Goal: Information Seeking & Learning: Check status

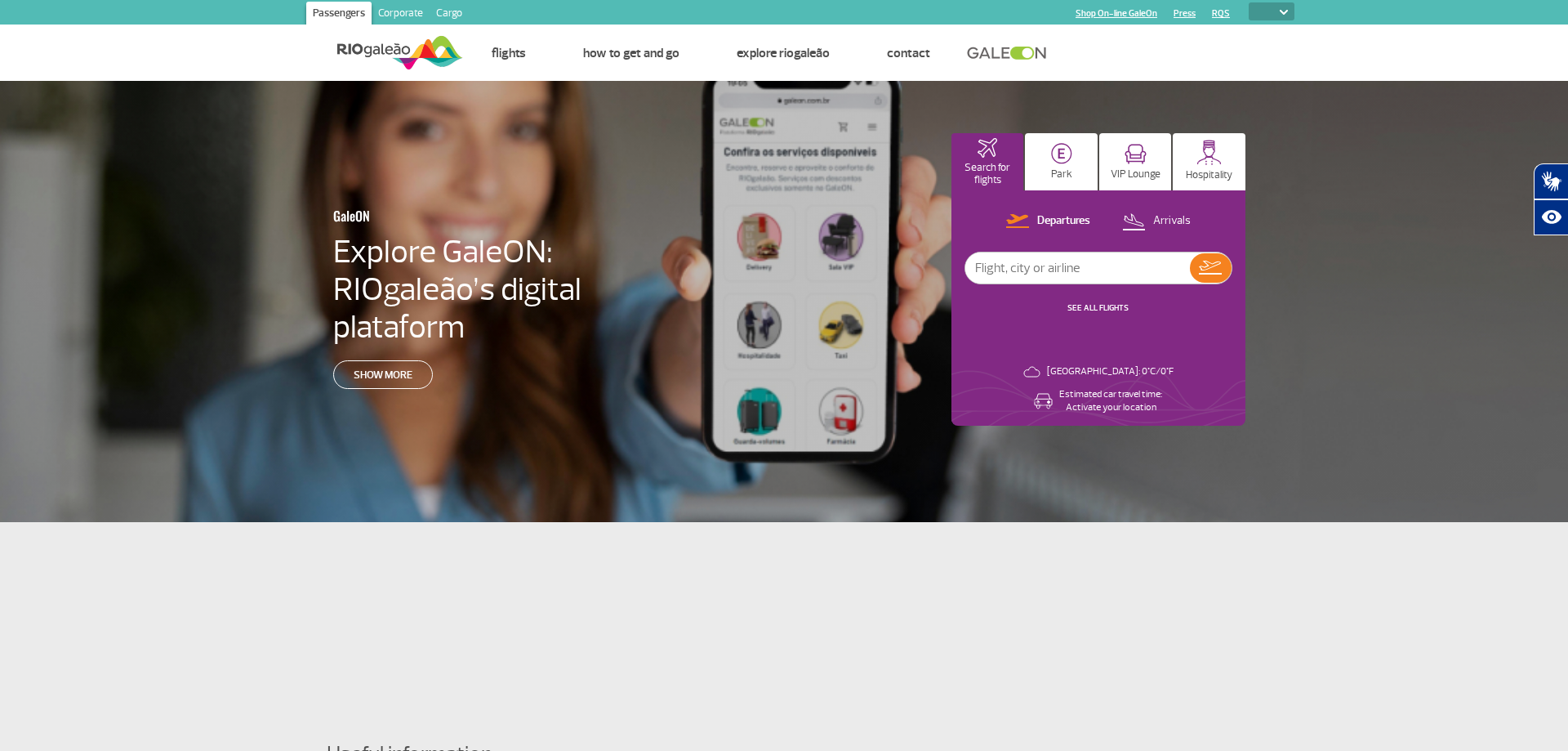
select select
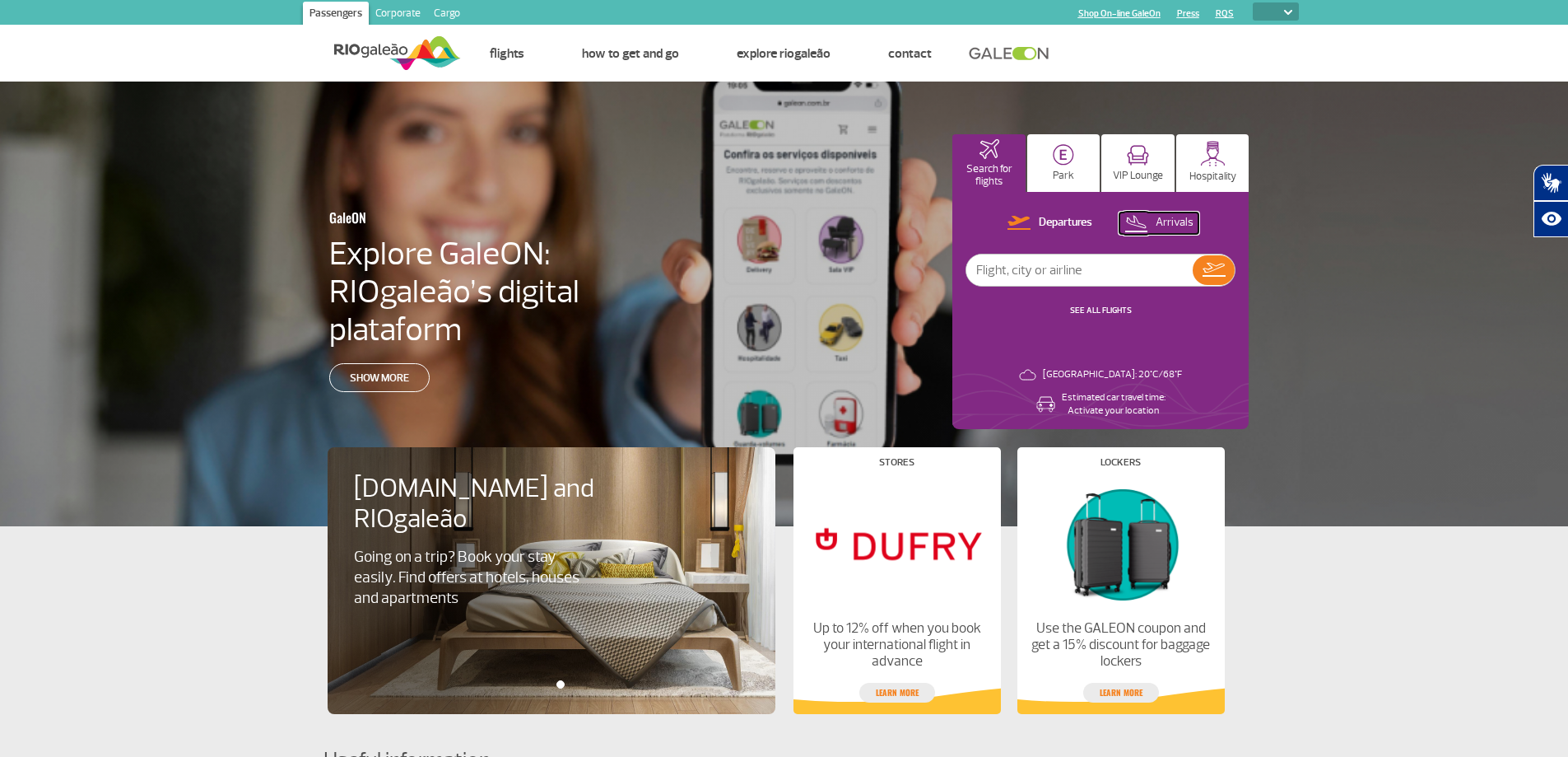
click at [1164, 219] on p "Arrivals" at bounding box center [1174, 222] width 37 height 16
click at [1112, 275] on input "text" at bounding box center [1080, 270] width 227 height 31
type input "TAP"
click at [1217, 272] on img at bounding box center [1213, 269] width 24 height 23
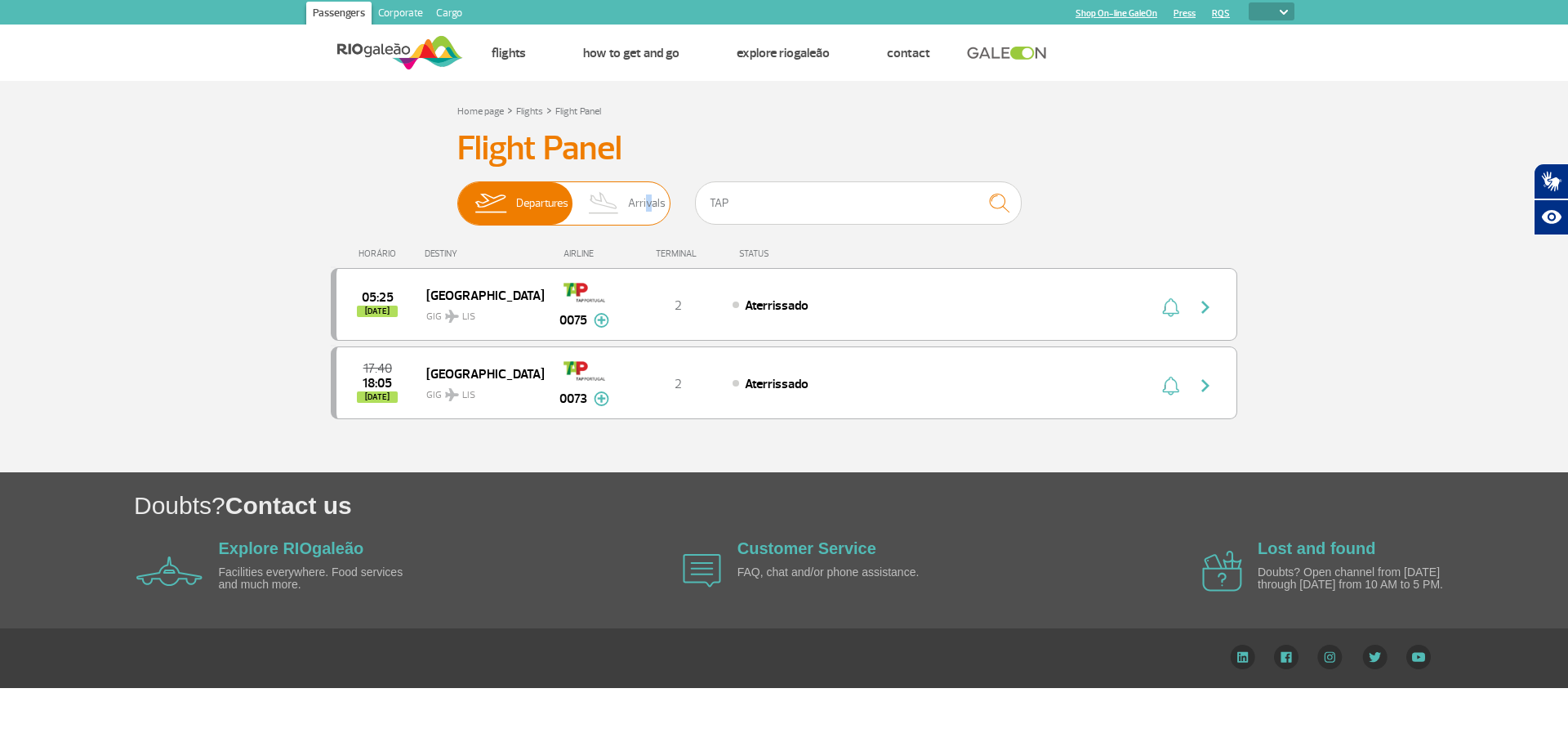
click at [646, 203] on span "Arrivals" at bounding box center [646, 203] width 37 height 42
click at [512, 202] on img at bounding box center [490, 203] width 51 height 42
click at [458, 196] on input "Departures Arrivals" at bounding box center [458, 196] width 0 height 0
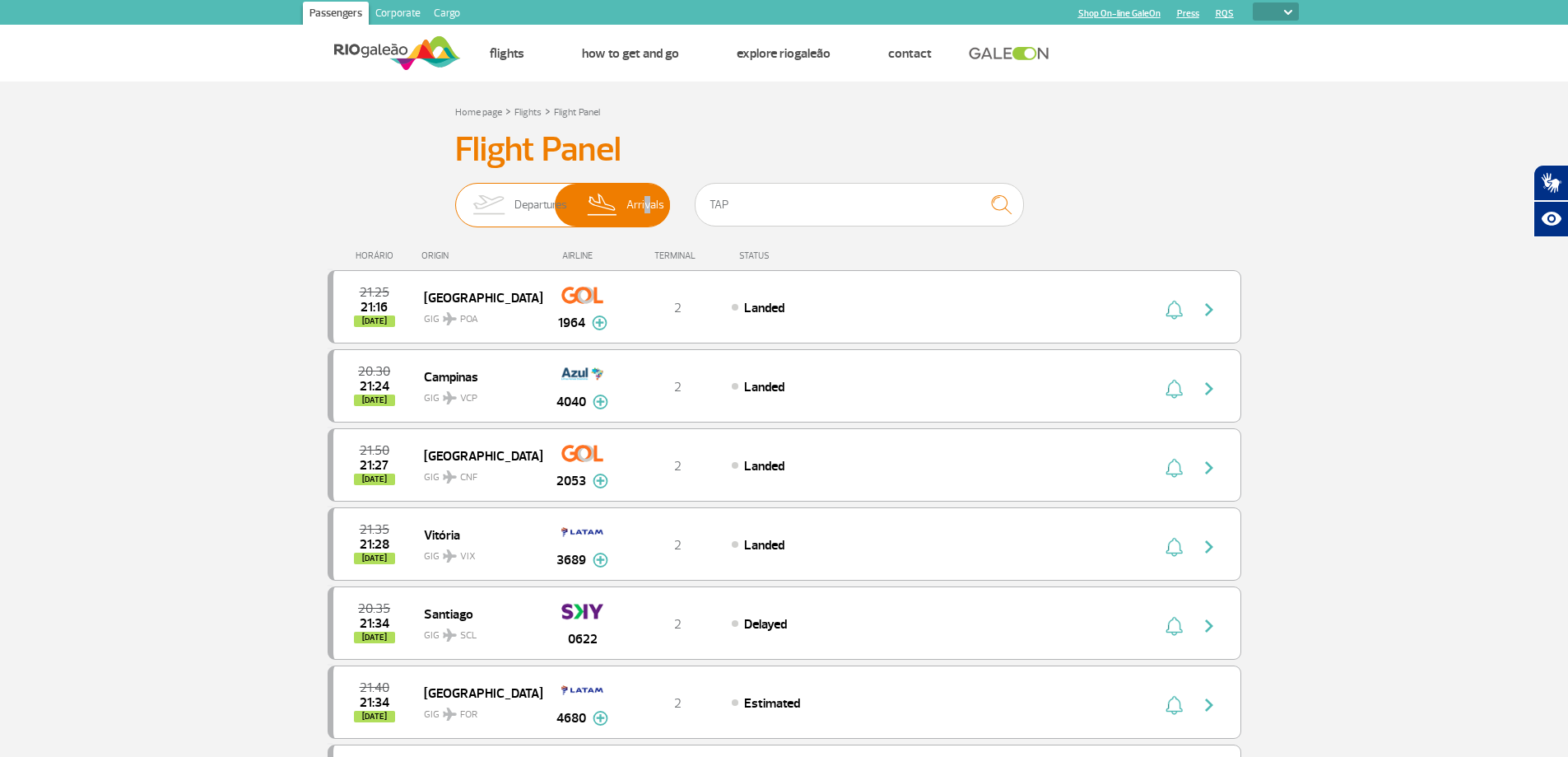
click at [645, 197] on span "Arrivals" at bounding box center [644, 205] width 37 height 43
click at [455, 197] on input "Departures Arrivals" at bounding box center [455, 197] width 0 height 0
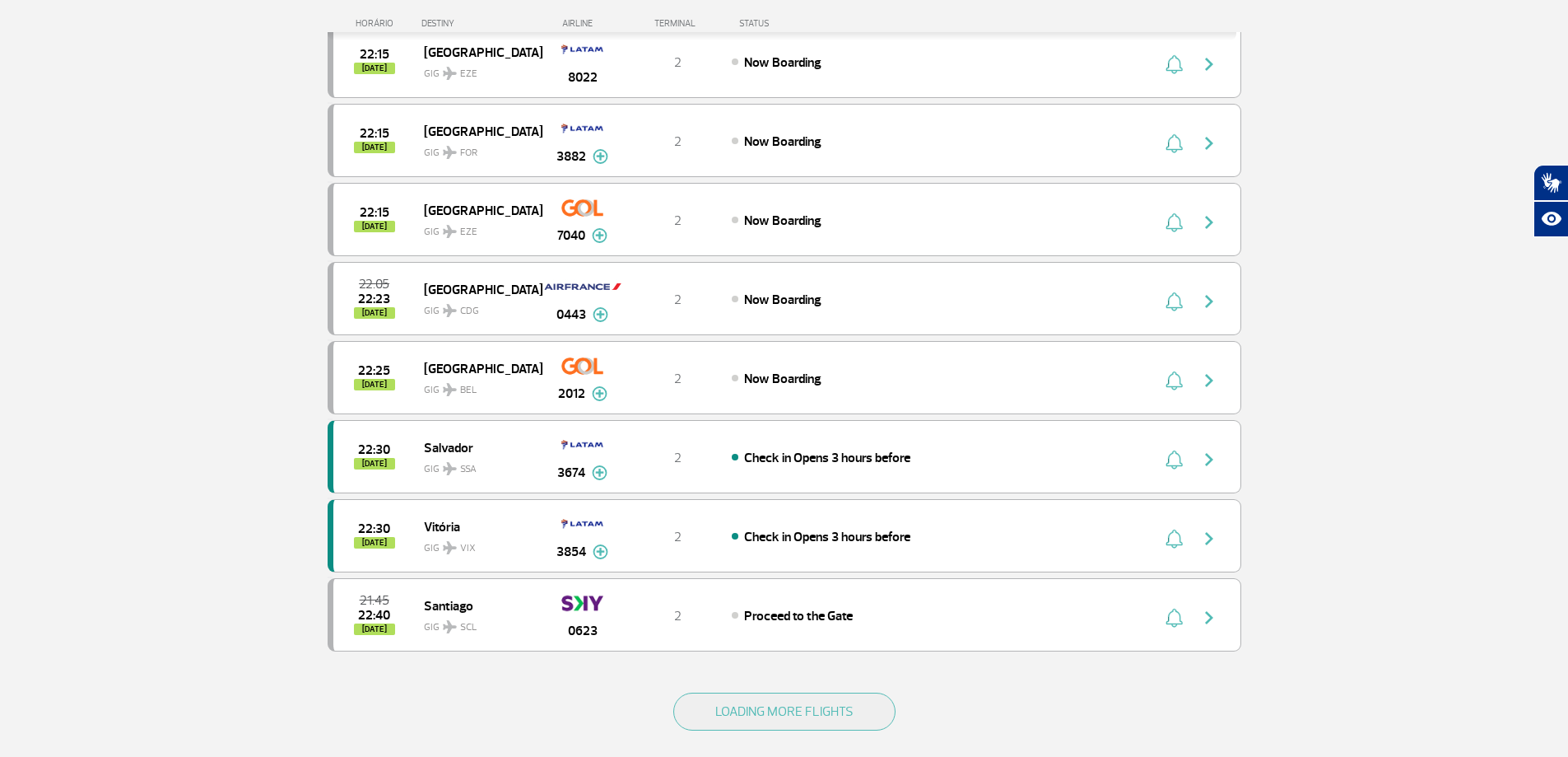
scroll to position [1400, 0]
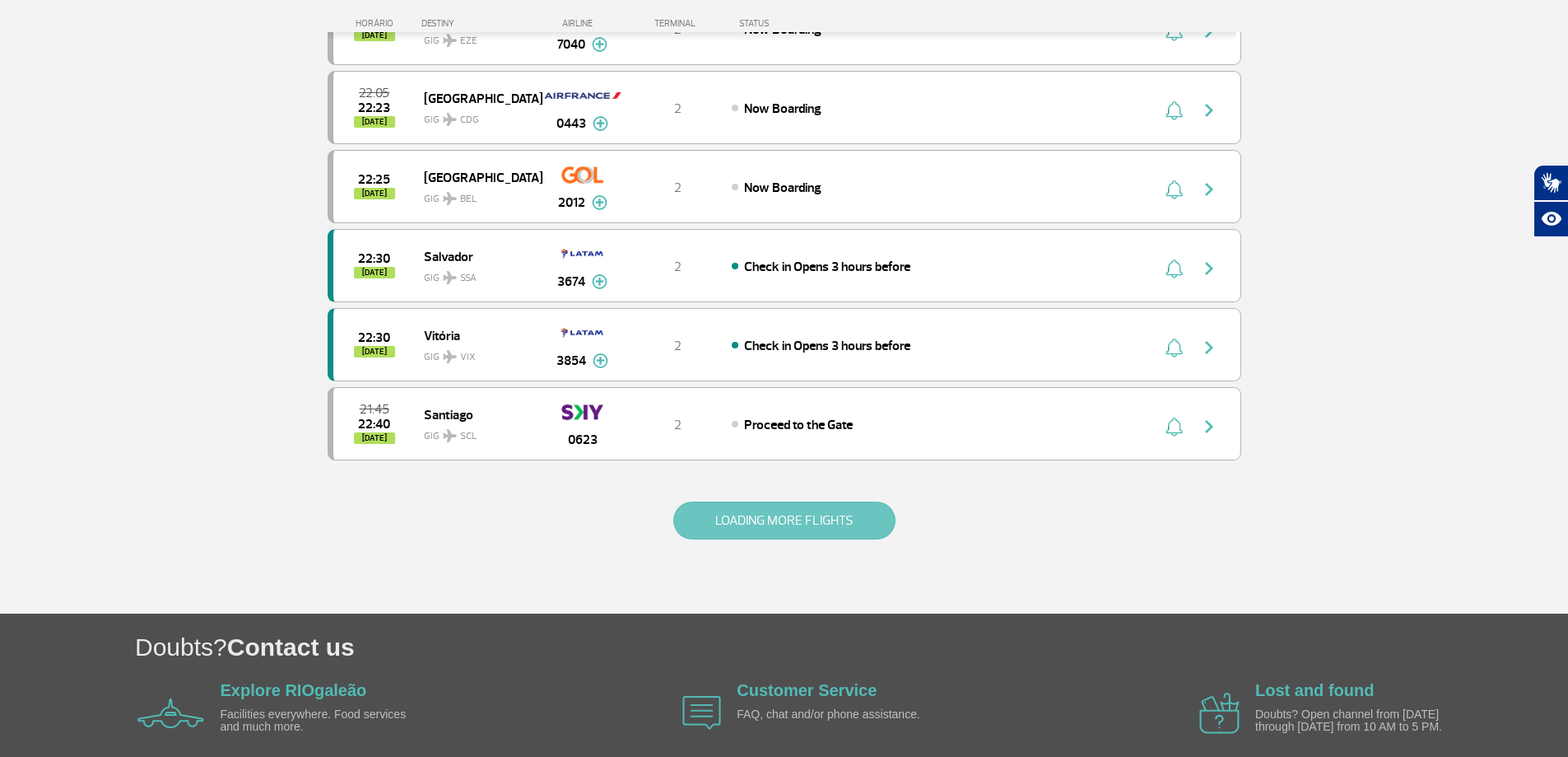
click at [804, 521] on button "LOADING MORE FLIGHTS" at bounding box center [784, 520] width 222 height 38
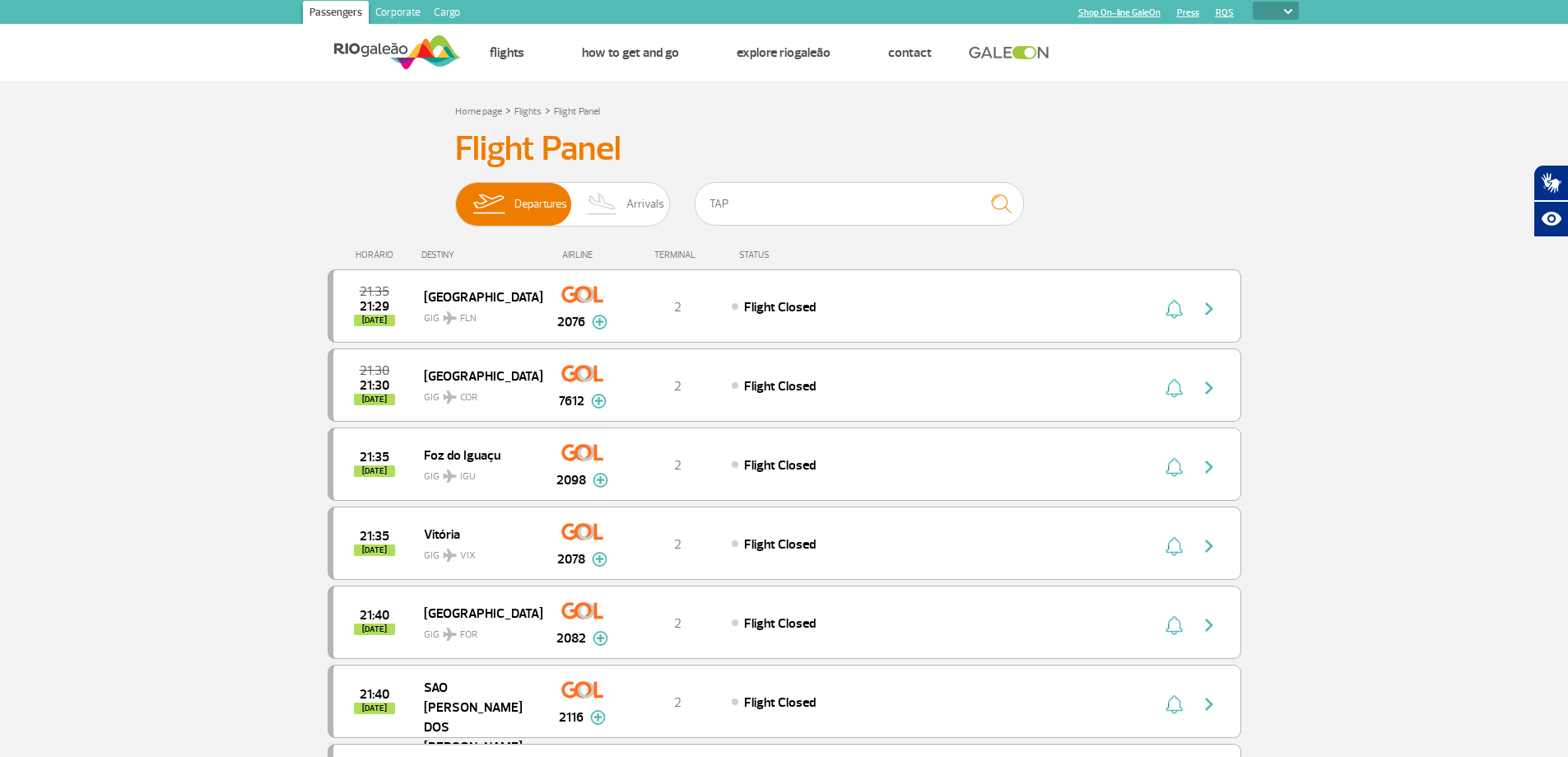
scroll to position [0, 0]
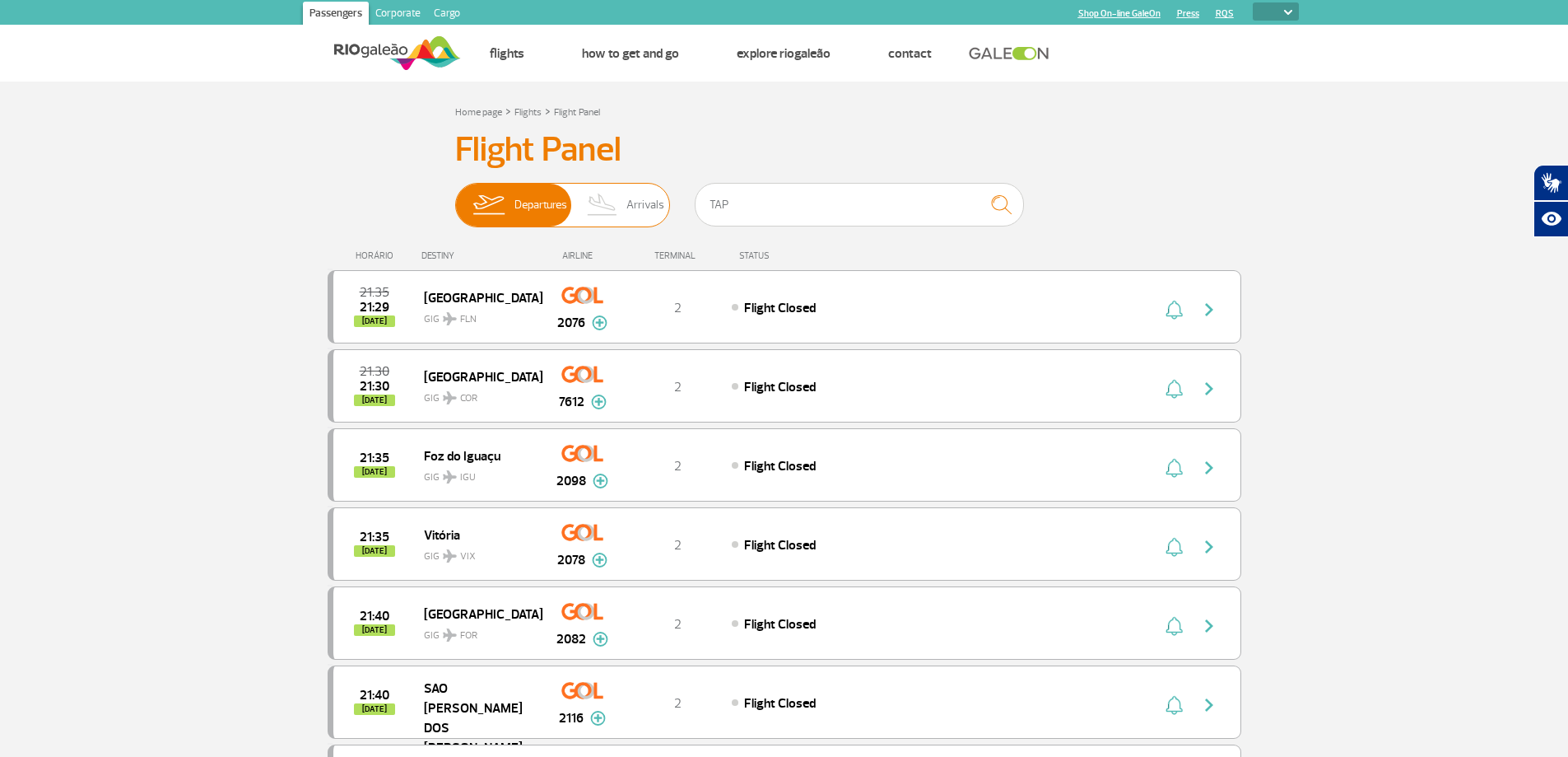
click at [631, 200] on span "Arrivals" at bounding box center [644, 205] width 37 height 43
click at [455, 197] on input "Departures Arrivals" at bounding box center [455, 197] width 0 height 0
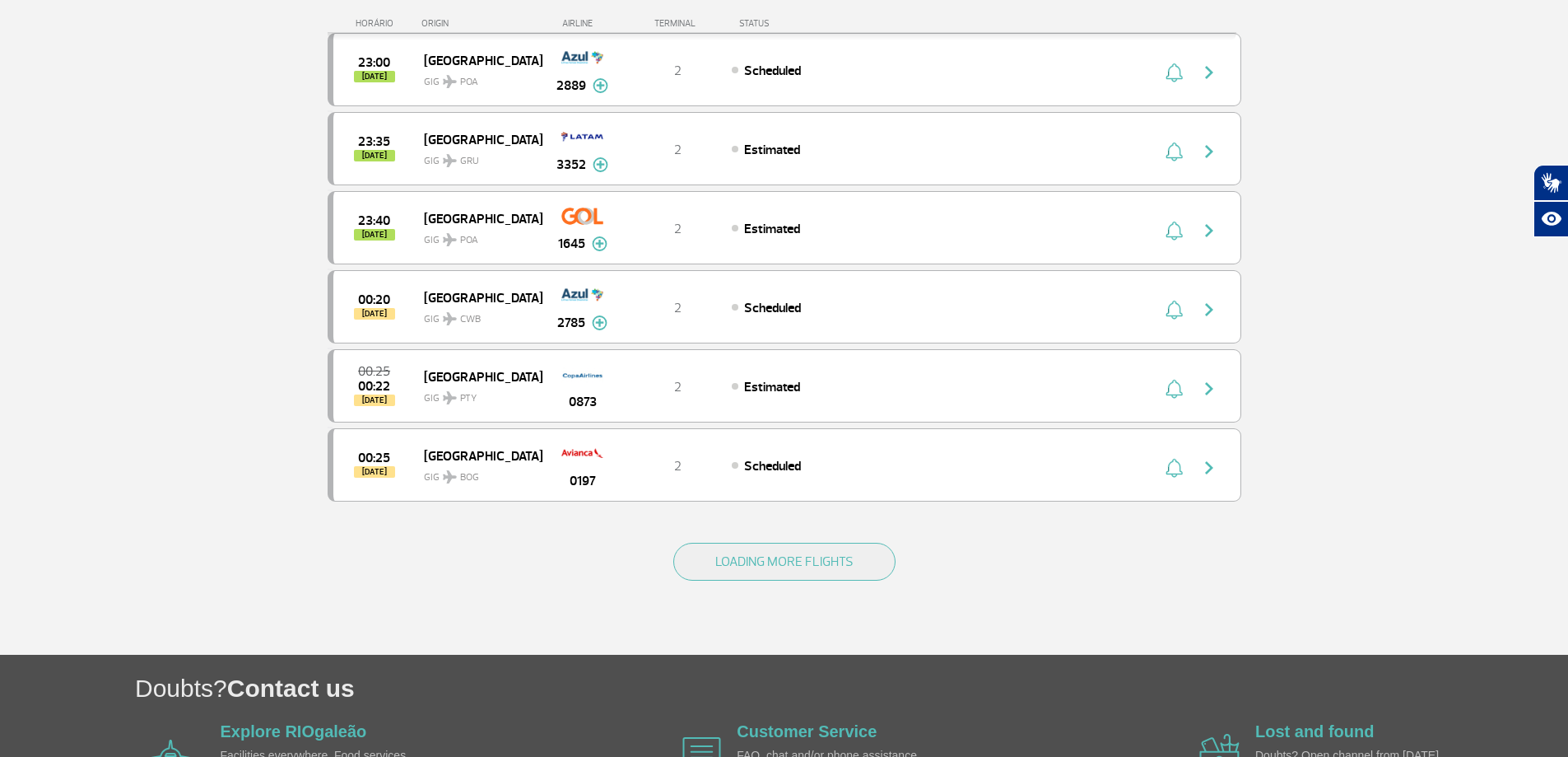
scroll to position [1474, 0]
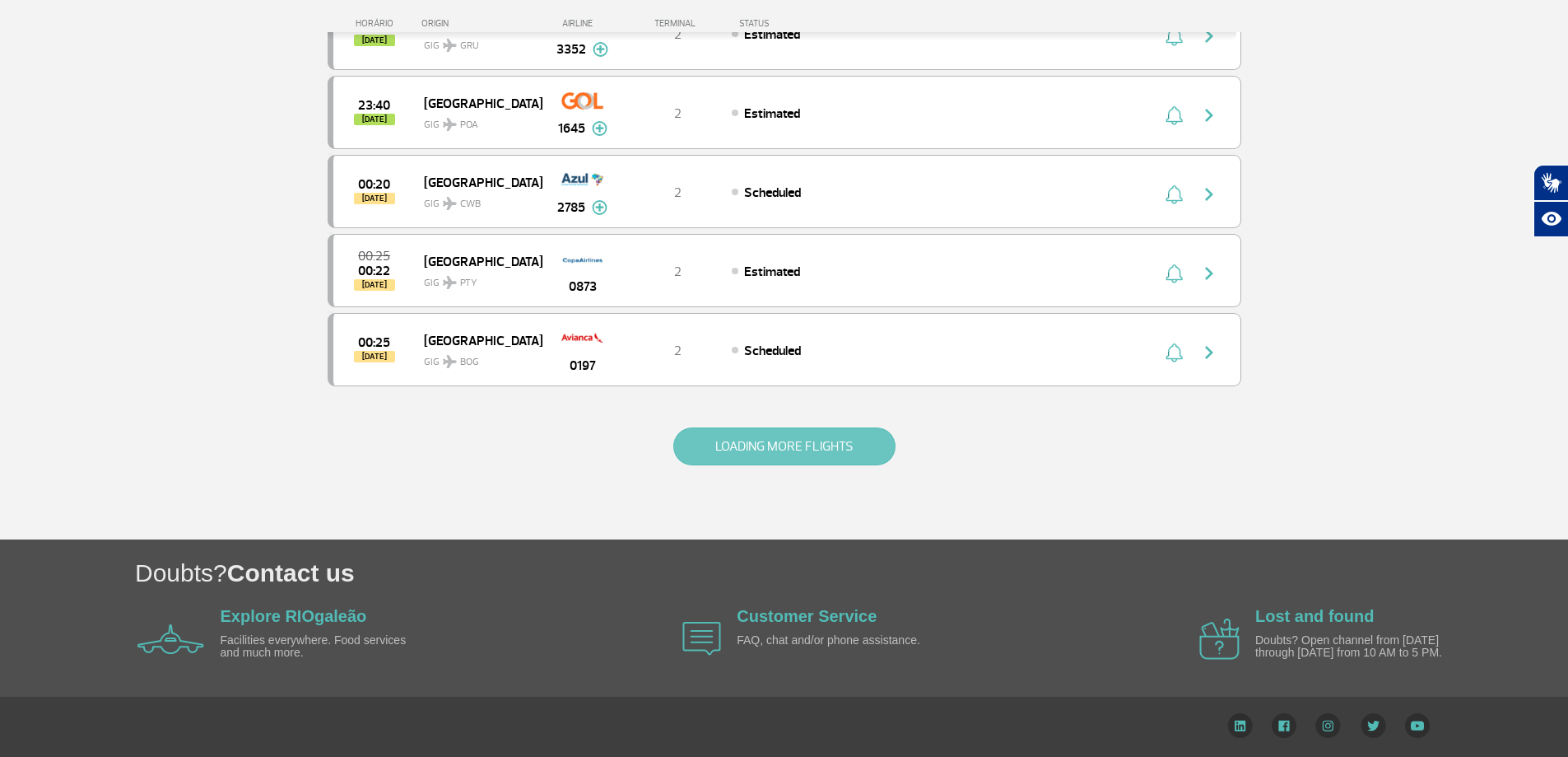
click at [808, 450] on button "LOADING MORE FLIGHTS" at bounding box center [784, 446] width 222 height 38
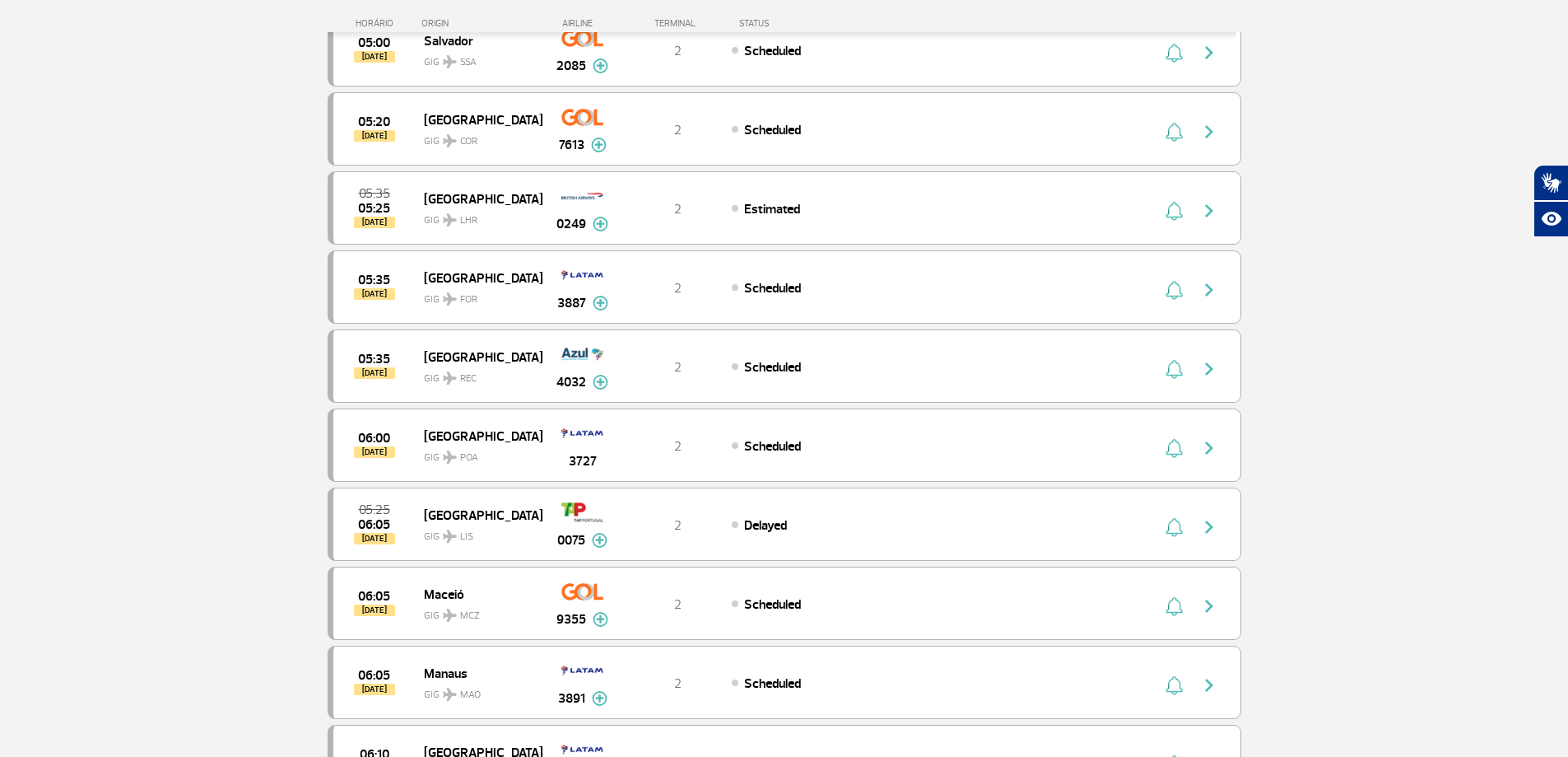
scroll to position [2544, 0]
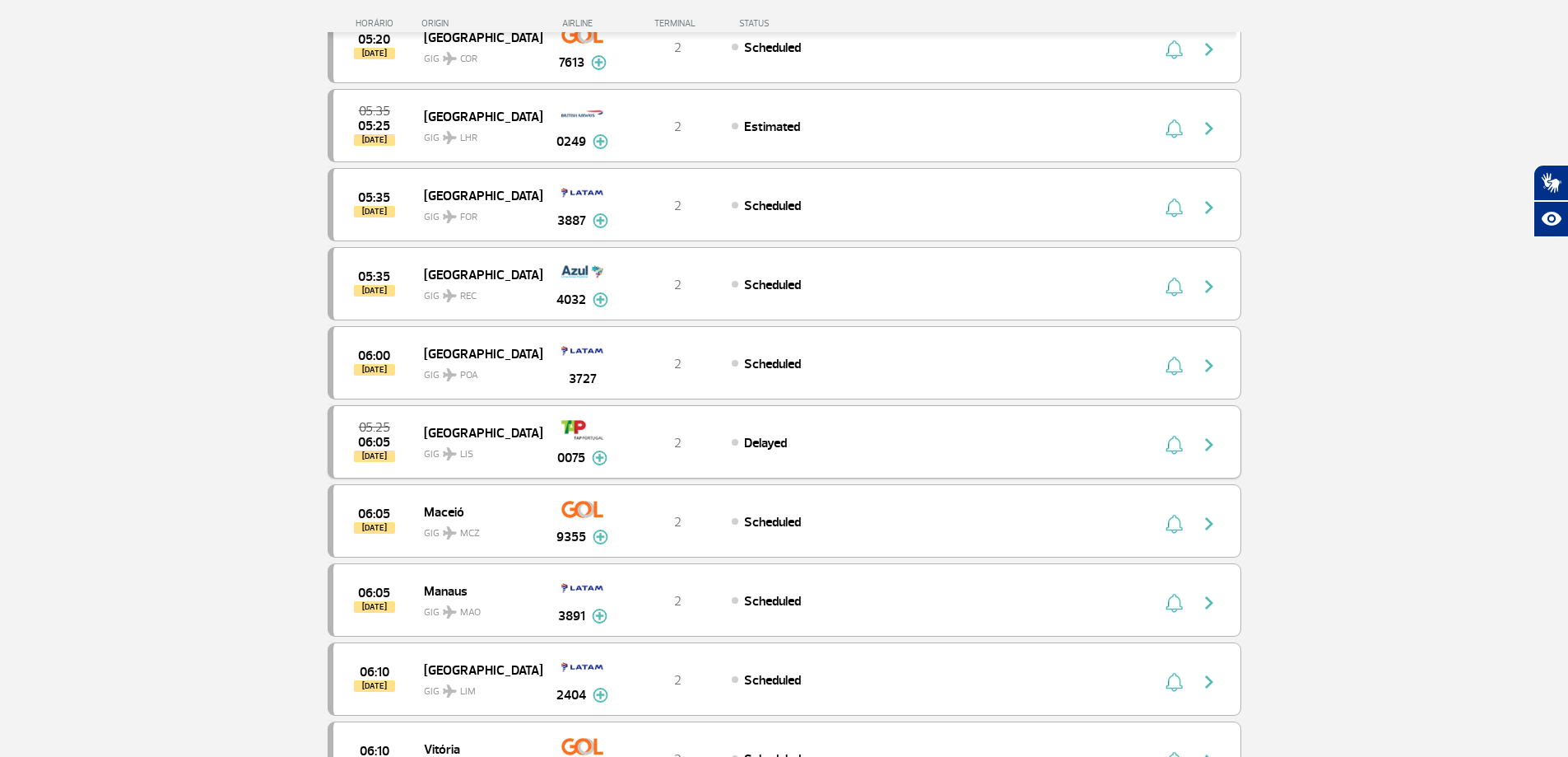
click at [1207, 443] on img "button" at bounding box center [1209, 444] width 20 height 20
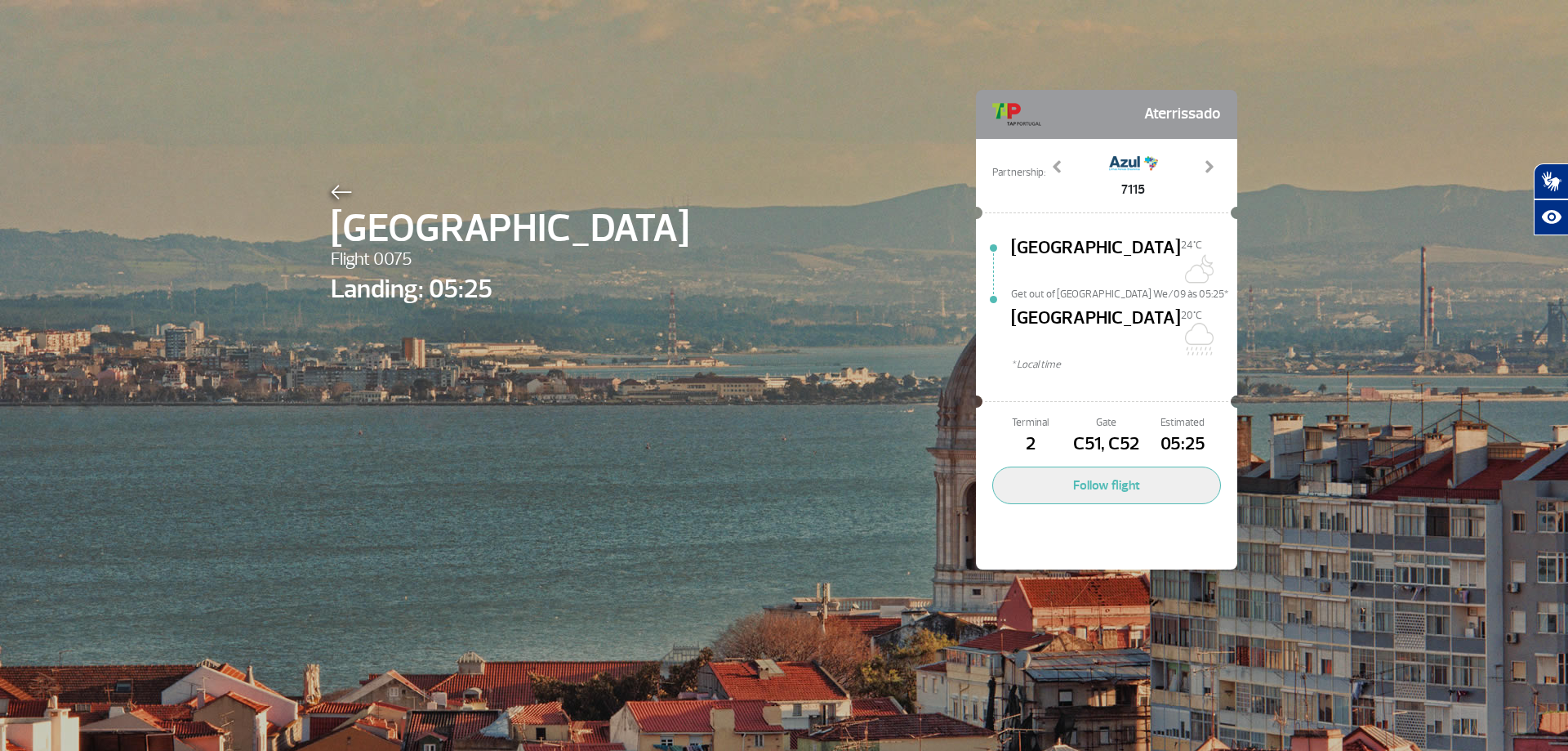
click at [748, 305] on div "Lisboa Flight 0075 Landing: 05:25 Aterrissado Partnership: 4812 7115 9090 Previ…" at bounding box center [784, 305] width 931 height 610
